Goal: Task Accomplishment & Management: Complete application form

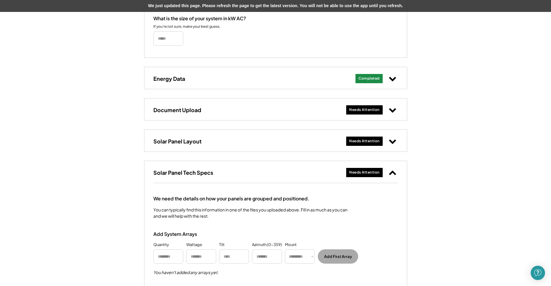
click at [361, 110] on div "Needs Attention" at bounding box center [364, 110] width 30 height 5
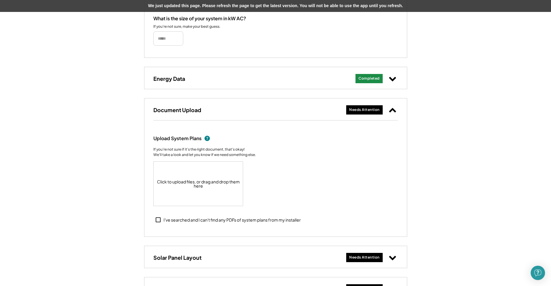
click at [201, 185] on div "Click to upload files, or drag and drop them here" at bounding box center [199, 184] width 90 height 44
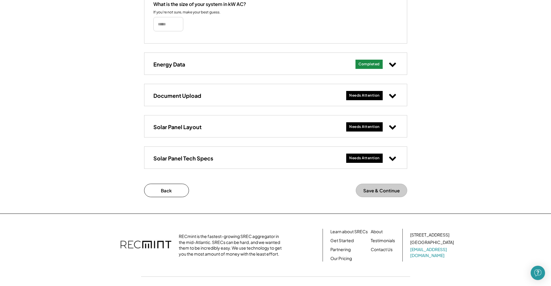
scroll to position [209, 0]
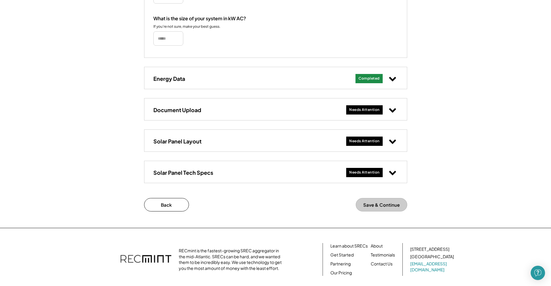
click at [385, 109] on div "Needs Attention" at bounding box center [372, 110] width 52 height 12
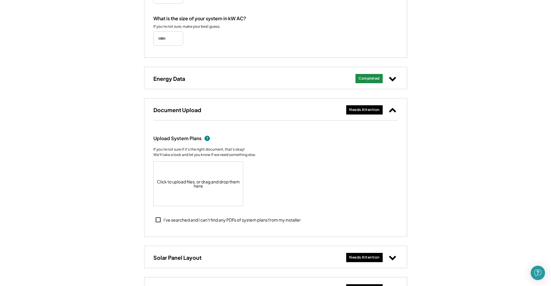
click at [193, 183] on div "Click to upload files, or drag and drop them here" at bounding box center [199, 184] width 90 height 44
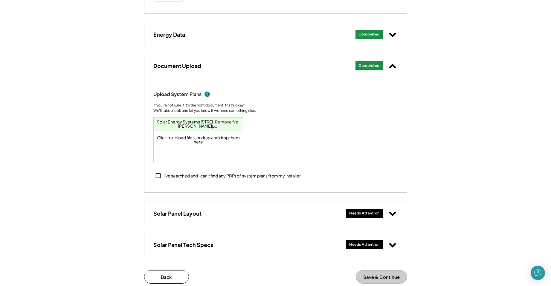
scroll to position [269, 0]
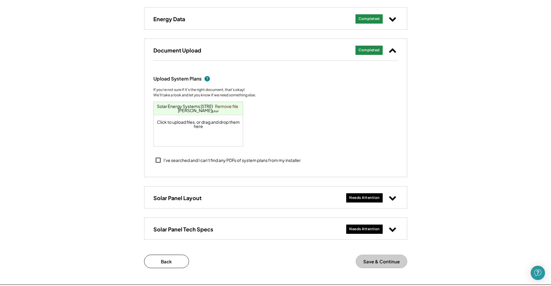
click at [370, 229] on div "Needs Attention" at bounding box center [364, 229] width 30 height 5
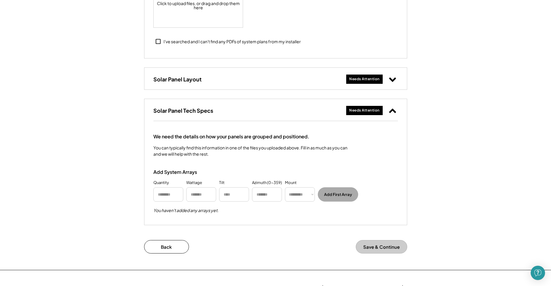
scroll to position [388, 0]
click at [174, 195] on input "input" at bounding box center [168, 194] width 30 height 14
type input "**"
click at [206, 193] on input "input" at bounding box center [201, 194] width 30 height 14
type input "****"
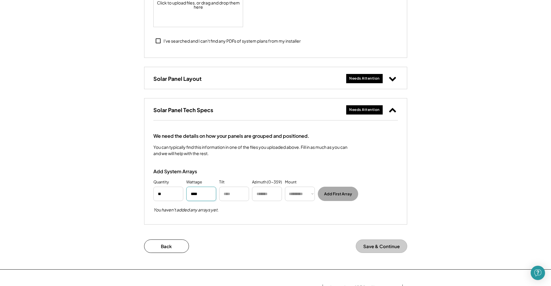
click at [223, 194] on input "input" at bounding box center [234, 194] width 30 height 14
click at [313, 194] on select "********* **** ******" at bounding box center [300, 194] width 30 height 14
select select "******"
click at [285, 187] on select "********* **** ******" at bounding box center [300, 194] width 30 height 14
click at [238, 195] on input "input" at bounding box center [234, 194] width 30 height 14
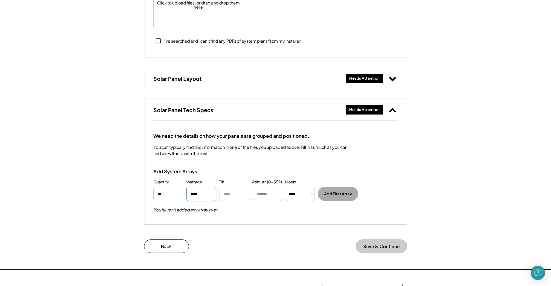
click at [207, 194] on input "input" at bounding box center [201, 194] width 30 height 14
type input "*"
click at [233, 191] on input "input" at bounding box center [234, 194] width 30 height 14
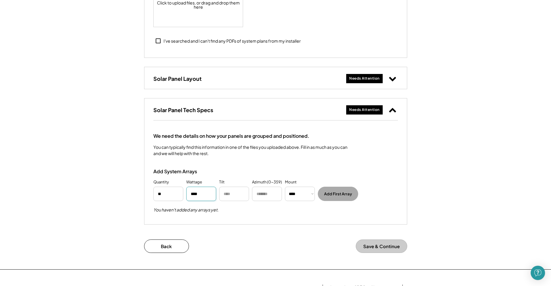
click at [205, 195] on input "input" at bounding box center [201, 194] width 30 height 14
type input "****"
click at [236, 195] on input "input" at bounding box center [234, 194] width 30 height 14
type input "***"
click at [266, 190] on input "input" at bounding box center [267, 194] width 30 height 14
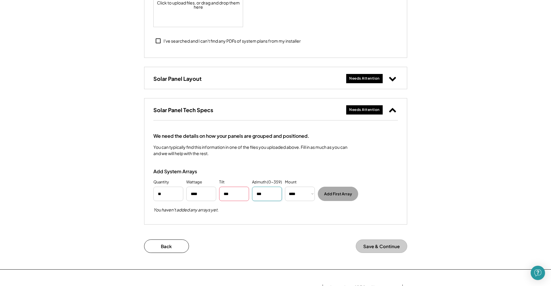
type input "***"
click at [242, 196] on input "input" at bounding box center [234, 194] width 30 height 14
type input "*"
drag, startPoint x: 163, startPoint y: 194, endPoint x: 154, endPoint y: 195, distance: 9.9
click at [154, 195] on input "input" at bounding box center [168, 194] width 30 height 14
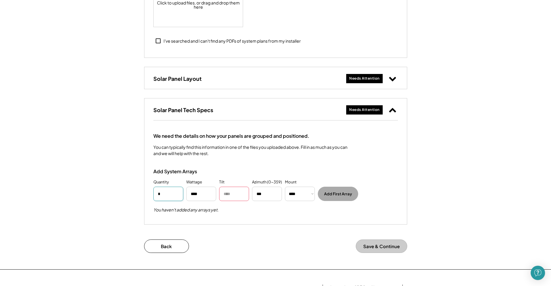
type input "*"
click at [234, 194] on input "input" at bounding box center [234, 194] width 30 height 14
click at [200, 195] on input "input" at bounding box center [201, 194] width 30 height 14
type input "*"
click at [332, 196] on button "Add First Array" at bounding box center [338, 194] width 40 height 14
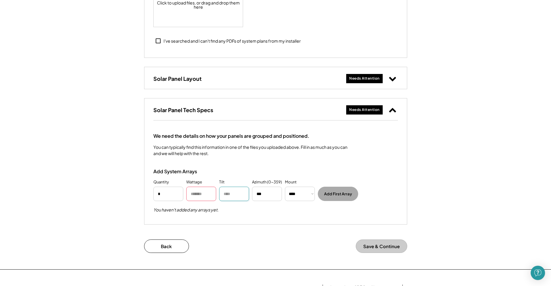
click at [232, 196] on input "input" at bounding box center [234, 194] width 30 height 14
click at [203, 193] on input "input" at bounding box center [201, 194] width 30 height 14
drag, startPoint x: 208, startPoint y: 195, endPoint x: 182, endPoint y: 194, distance: 25.7
click at [182, 194] on div "Quantity Wattage Tilt Azimuth (0-359) Mount ********* **** ****** Add First Arr…" at bounding box center [275, 191] width 244 height 22
type input "****"
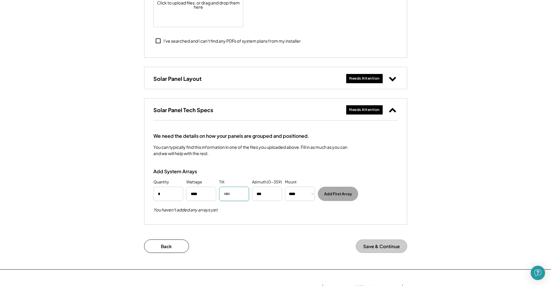
click at [232, 195] on input "input" at bounding box center [234, 194] width 30 height 14
type input "*"
click at [367, 80] on div "Needs Attention" at bounding box center [364, 78] width 30 height 5
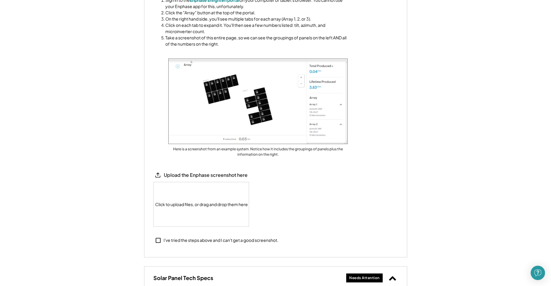
scroll to position [538, 0]
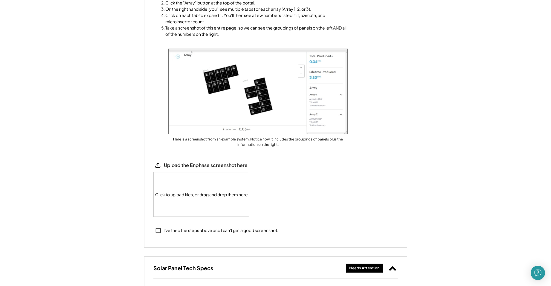
click at [199, 195] on div "Click to upload files, or drag and drop them here" at bounding box center [202, 195] width 96 height 44
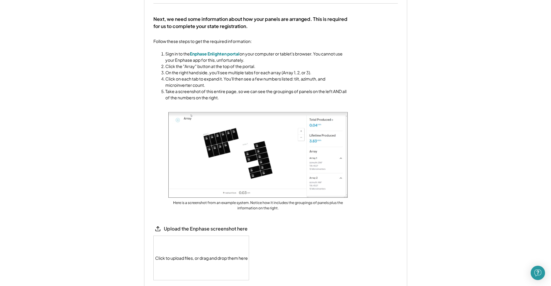
scroll to position [508, 0]
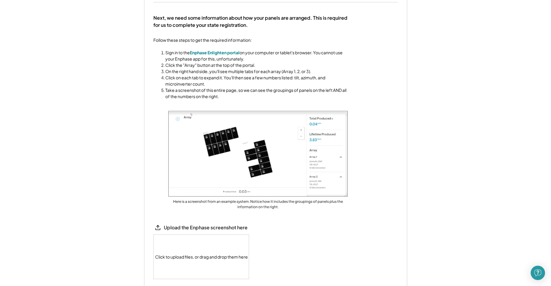
scroll to position [539, 0]
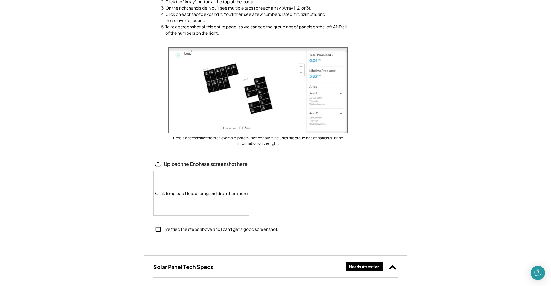
click at [201, 196] on div "Click to upload files, or drag and drop them here" at bounding box center [202, 193] width 96 height 44
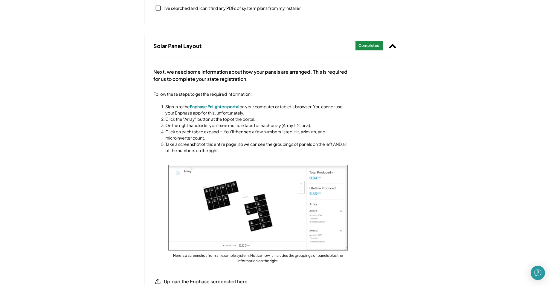
scroll to position [419, 0]
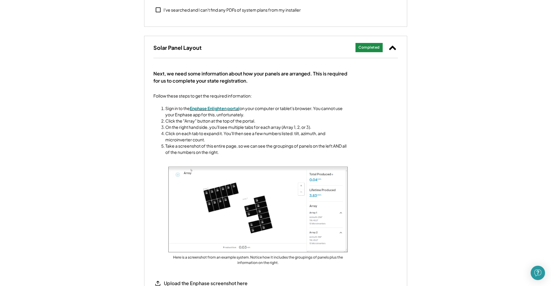
click at [226, 109] on font "Enphase Enlighten portal" at bounding box center [215, 108] width 50 height 5
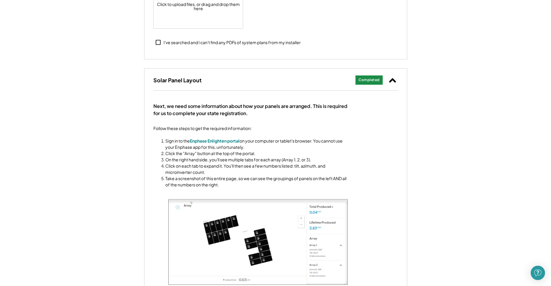
scroll to position [390, 0]
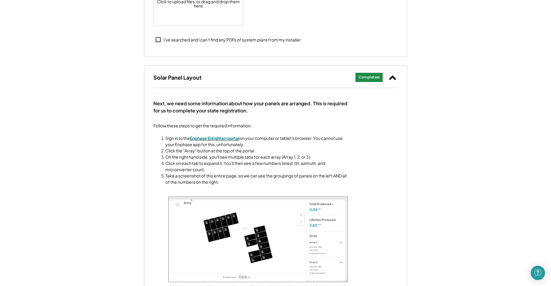
click at [216, 138] on font "Enphase Enlighten portal" at bounding box center [215, 138] width 50 height 5
